Goal: Register for event/course

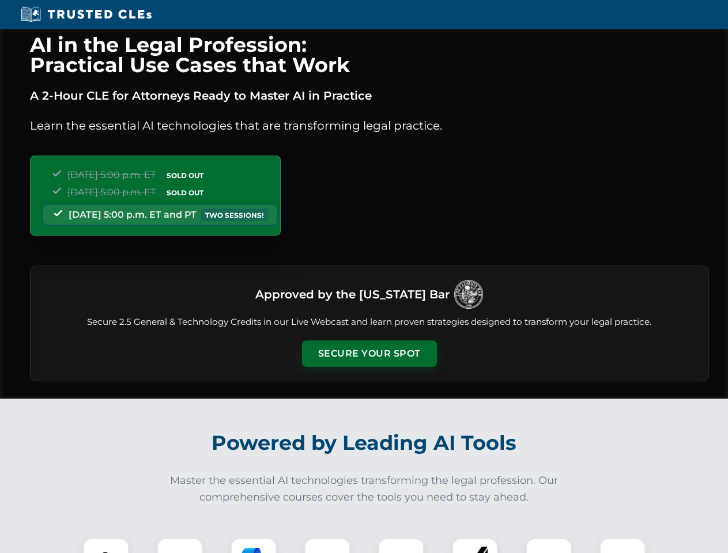
click at [369, 354] on button "Secure Your Spot" at bounding box center [369, 354] width 135 height 27
click at [106, 546] on img at bounding box center [105, 561] width 33 height 33
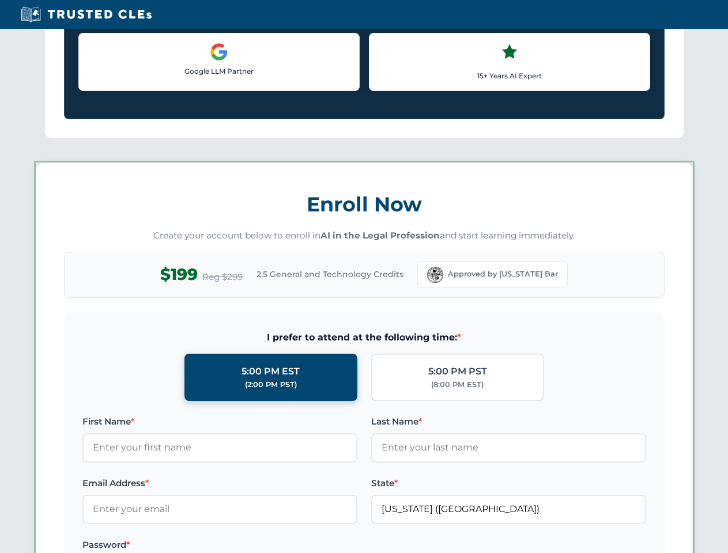
click at [254, 546] on label "Password *" at bounding box center [219, 545] width 275 height 14
